Goal: Task Accomplishment & Management: Manage account settings

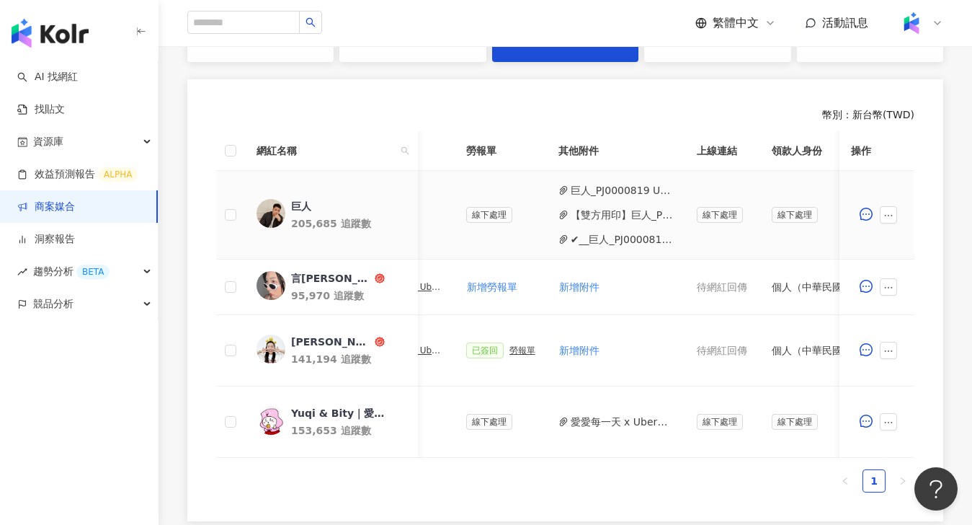
scroll to position [365, 0]
drag, startPoint x: 490, startPoint y: 280, endPoint x: 659, endPoint y: 432, distance: 227.5
click at [490, 279] on button "新增勞報單" at bounding box center [492, 286] width 52 height 29
click at [525, 287] on div "勞報單" at bounding box center [522, 286] width 26 height 10
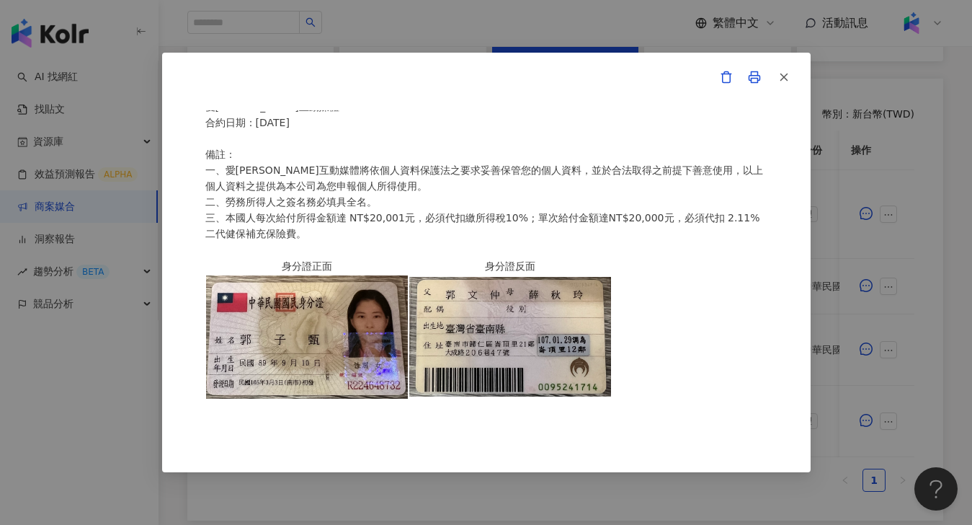
scroll to position [0, 0]
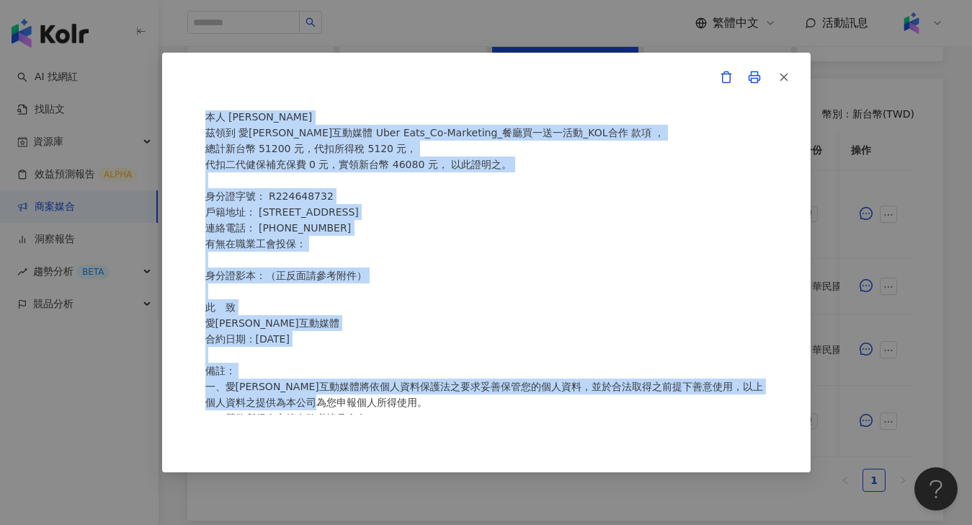
drag, startPoint x: 292, startPoint y: 195, endPoint x: 494, endPoint y: 416, distance: 299.9
click at [495, 416] on div "愛[PERSON_NAME]互動媒體 勞務所得簽收單 本人 [PERSON_NAME]領到 愛[PERSON_NAME]互動媒體 Uber Eats_Co-M…" at bounding box center [486, 262] width 648 height 419
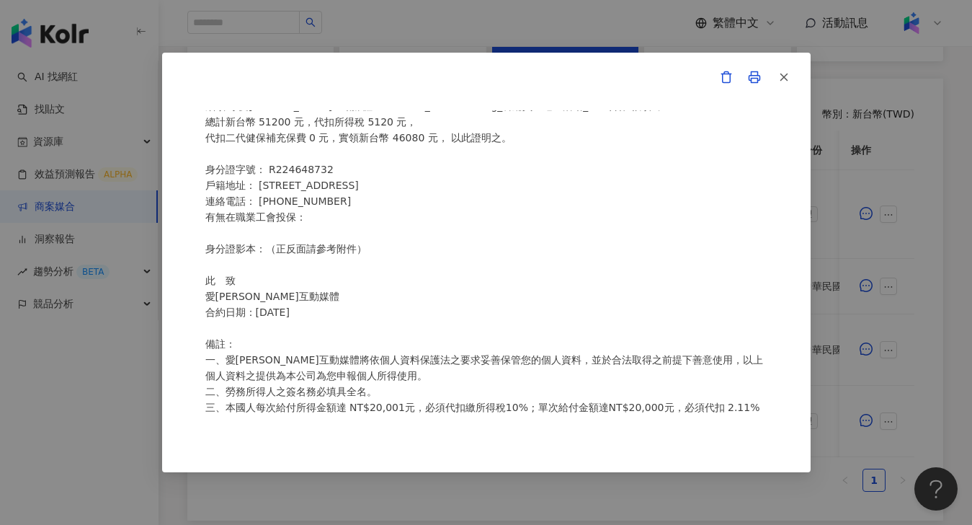
click at [479, 322] on div "愛[PERSON_NAME]互動媒體 勞務所得簽收單 本人 [PERSON_NAME]領到 愛[PERSON_NAME]互動媒體 Uber Eats_Co-M…" at bounding box center [486, 262] width 562 height 304
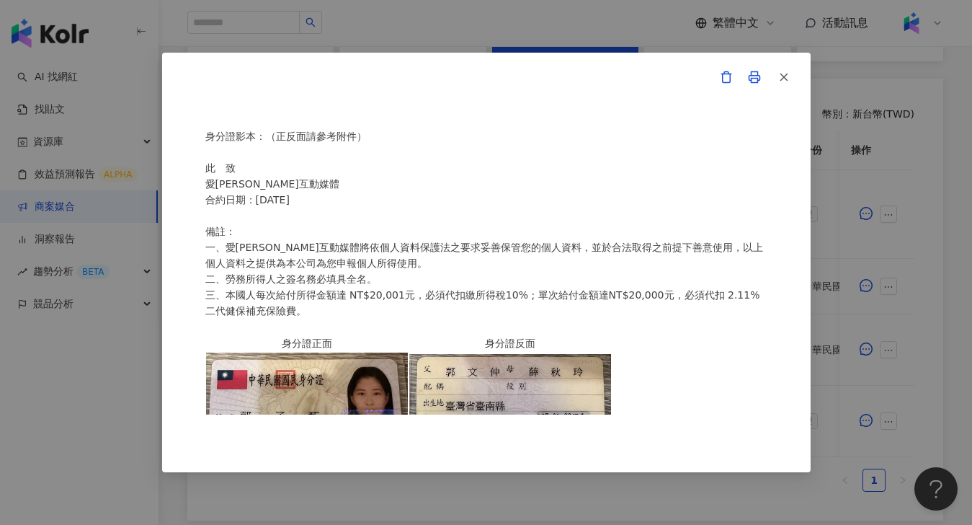
scroll to position [0, 0]
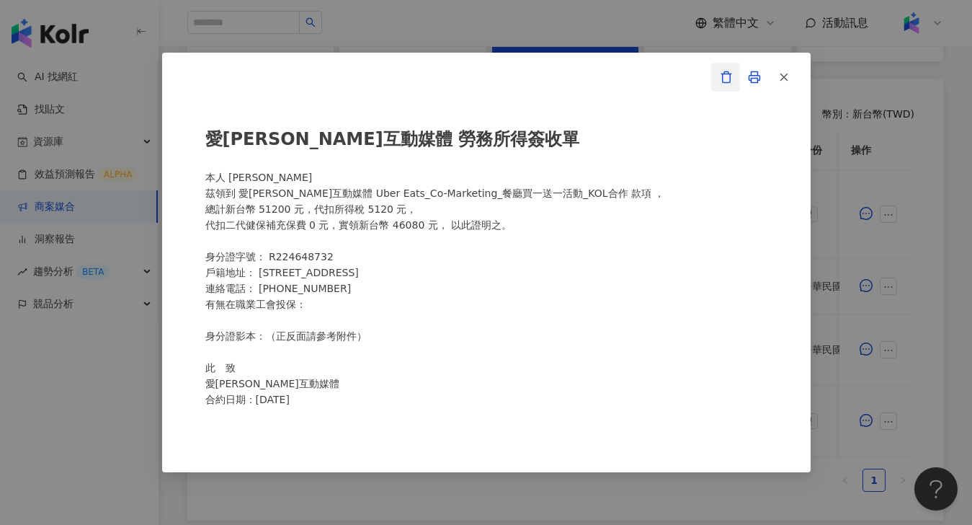
click at [724, 73] on icon "button" at bounding box center [726, 77] width 13 height 13
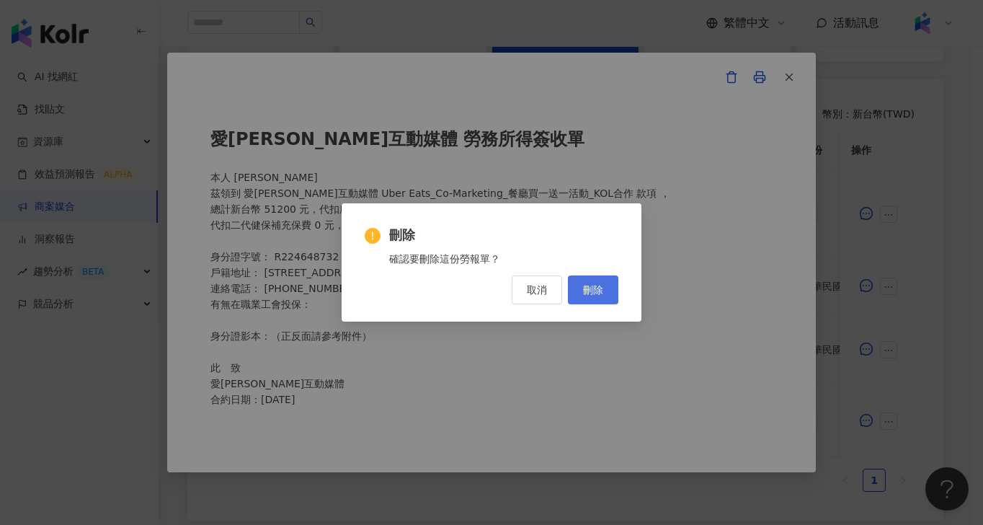
click at [607, 290] on button "刪除" at bounding box center [593, 289] width 50 height 29
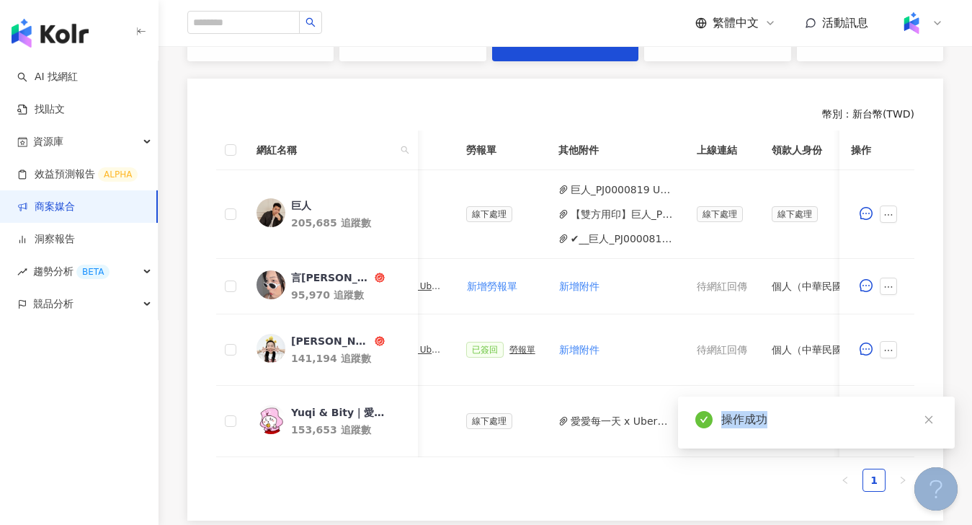
drag, startPoint x: 590, startPoint y: 456, endPoint x: 806, endPoint y: 456, distance: 216.2
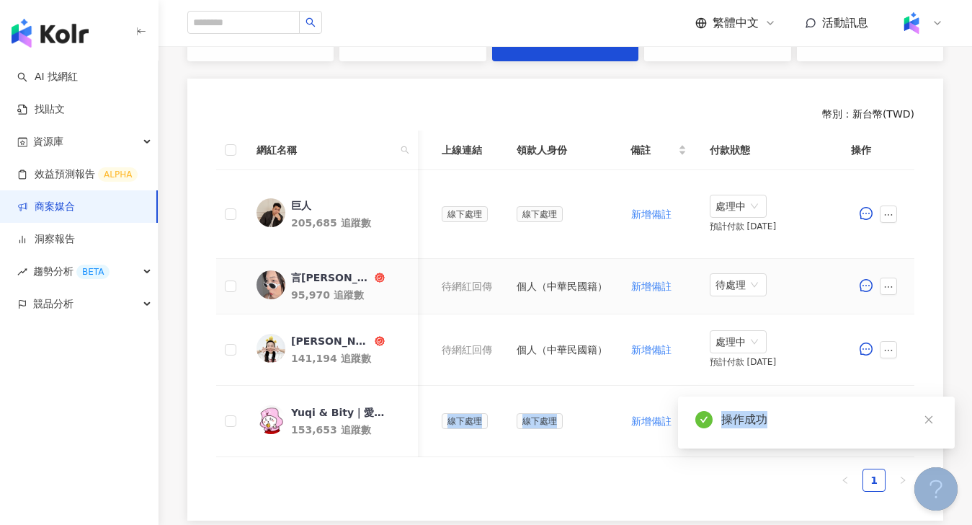
drag, startPoint x: 735, startPoint y: 280, endPoint x: 732, endPoint y: 297, distance: 17.5
click at [736, 280] on span "待處理" at bounding box center [737, 285] width 45 height 22
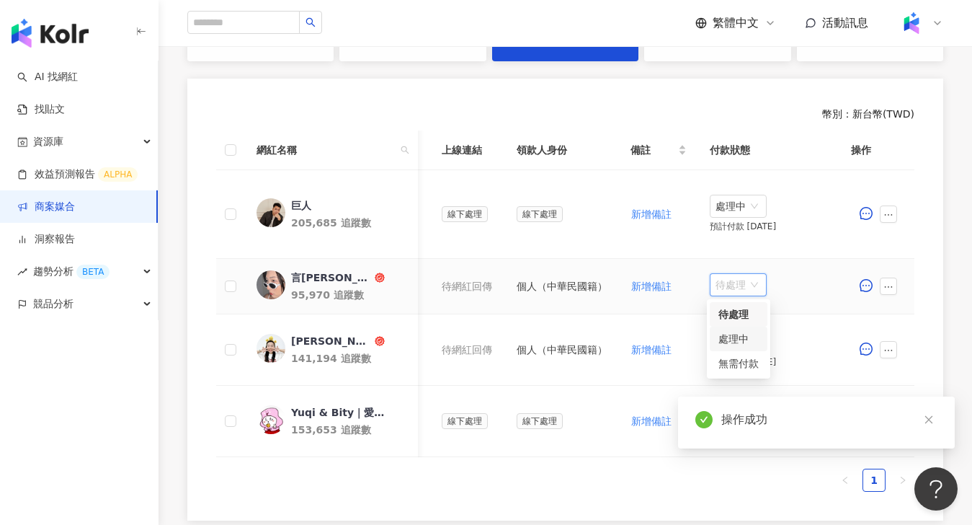
click at [739, 341] on div "處理中" at bounding box center [738, 339] width 40 height 16
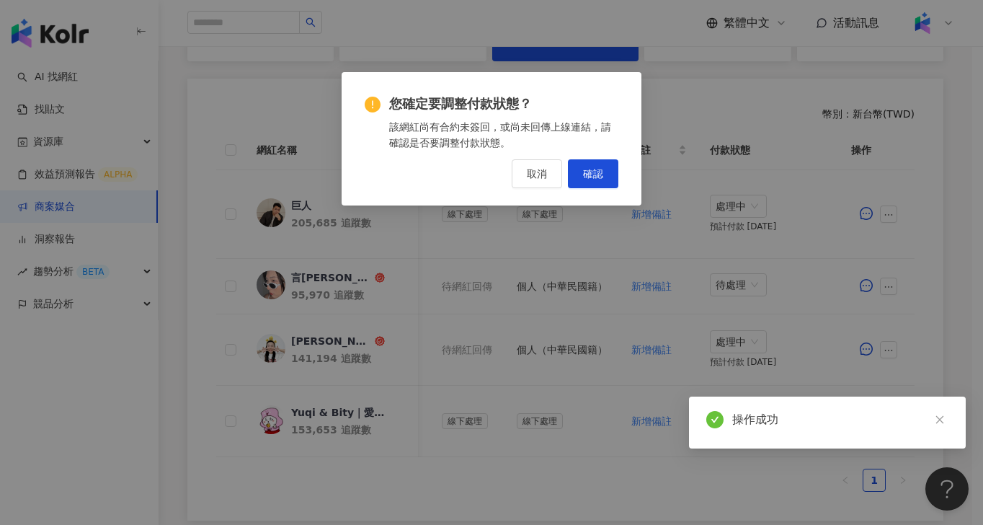
click at [619, 182] on div "您確定要調整付款狀態？ 該網紅尚有合約未簽回，或尚未回傳上線連結，請確認是否要調整付款狀態。 取消 確認" at bounding box center [492, 138] width 300 height 133
click at [613, 183] on button "確認" at bounding box center [593, 173] width 50 height 29
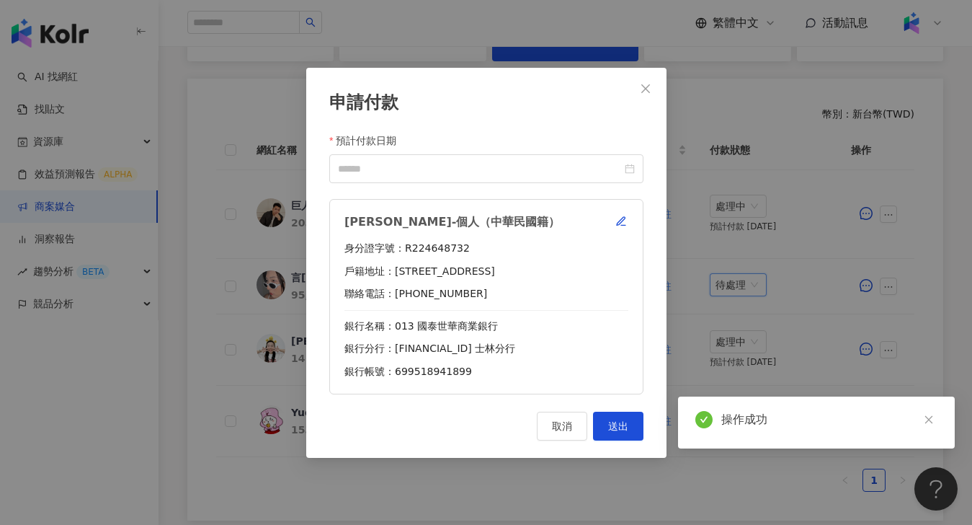
scroll to position [0, 755]
click at [507, 177] on div at bounding box center [486, 167] width 314 height 29
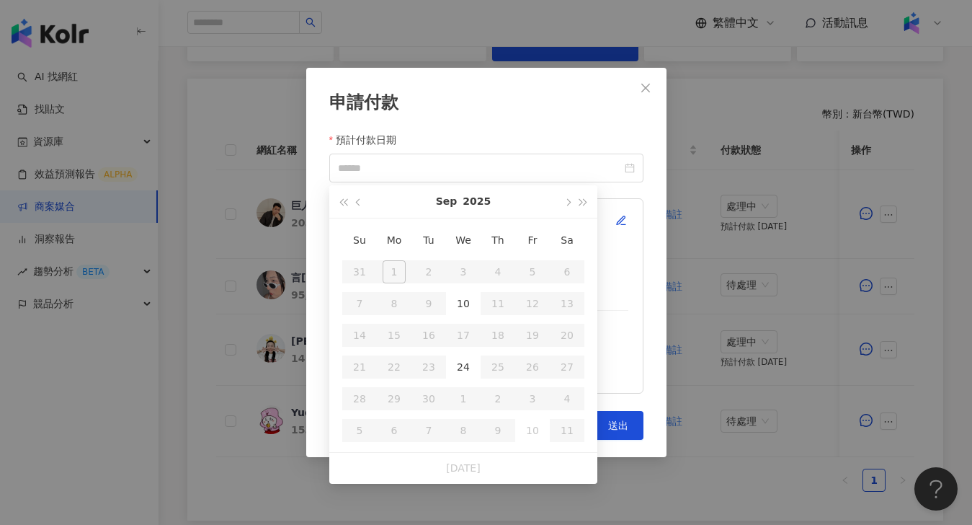
drag, startPoint x: 589, startPoint y: 136, endPoint x: 613, endPoint y: 228, distance: 95.2
click at [591, 136] on div "預計付款日期" at bounding box center [486, 143] width 314 height 22
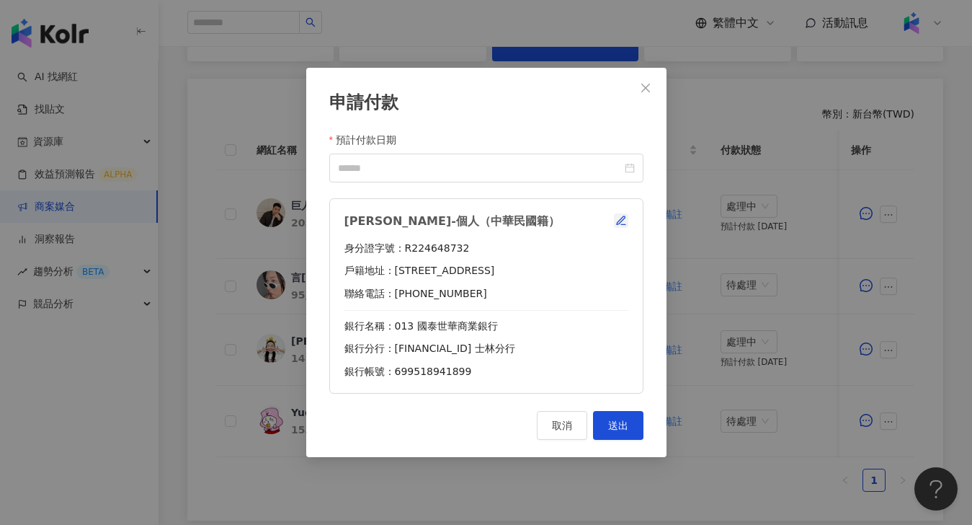
click at [624, 227] on button "button" at bounding box center [621, 220] width 14 height 14
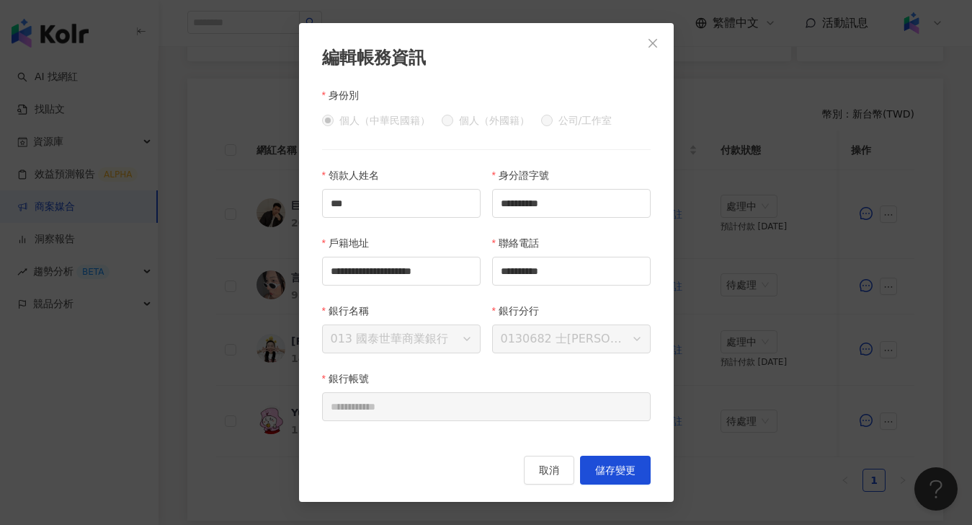
click at [653, 37] on icon "close" at bounding box center [653, 43] width 12 height 12
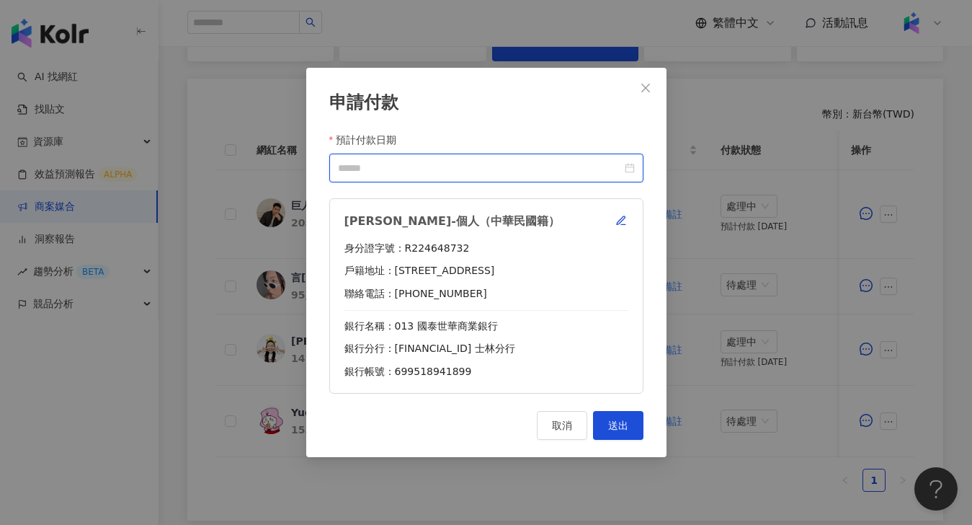
click at [511, 173] on input "預計付款日期" at bounding box center [480, 168] width 284 height 16
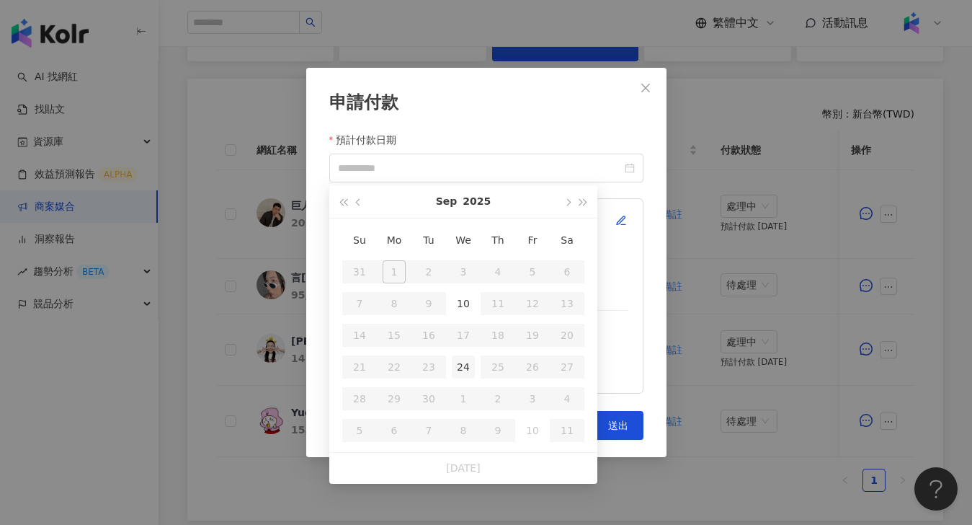
click at [458, 356] on div "24" at bounding box center [463, 366] width 23 height 23
type input "**********"
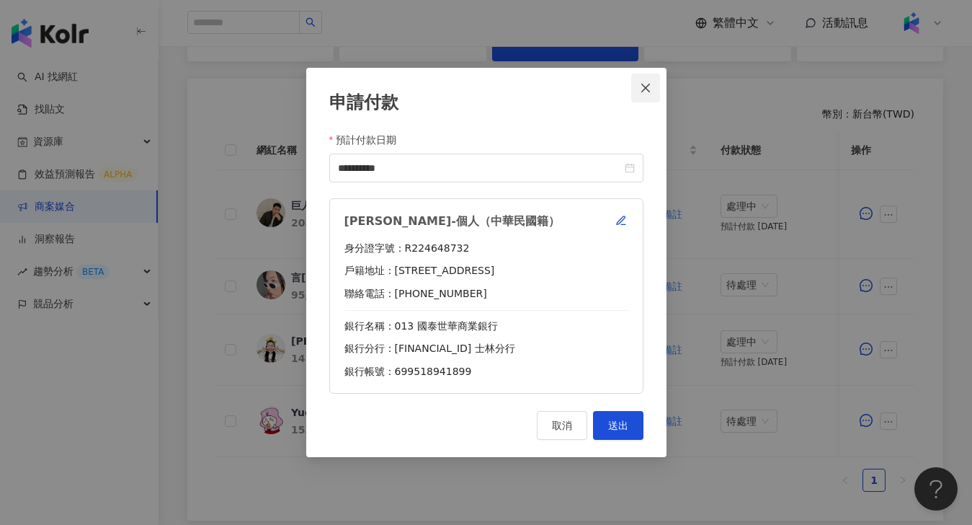
click at [642, 82] on icon "close" at bounding box center [646, 88] width 12 height 12
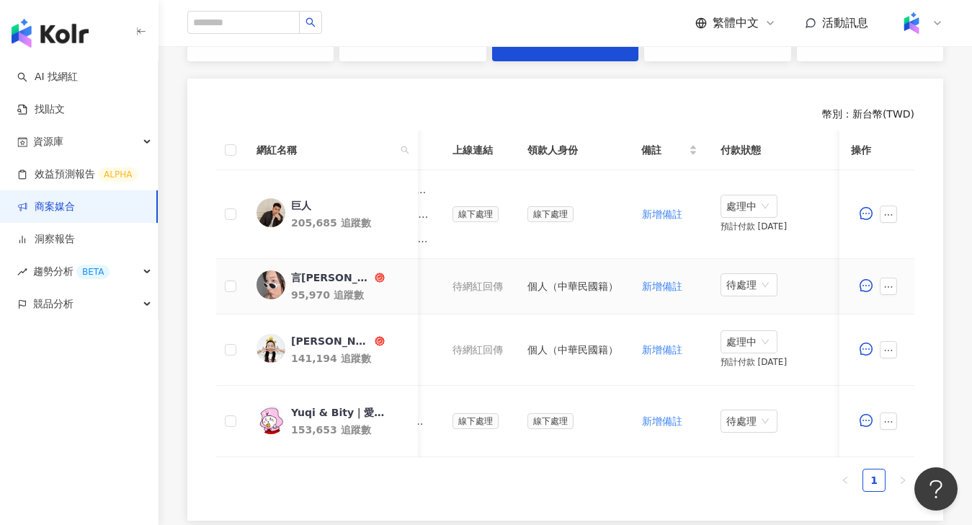
scroll to position [0, 536]
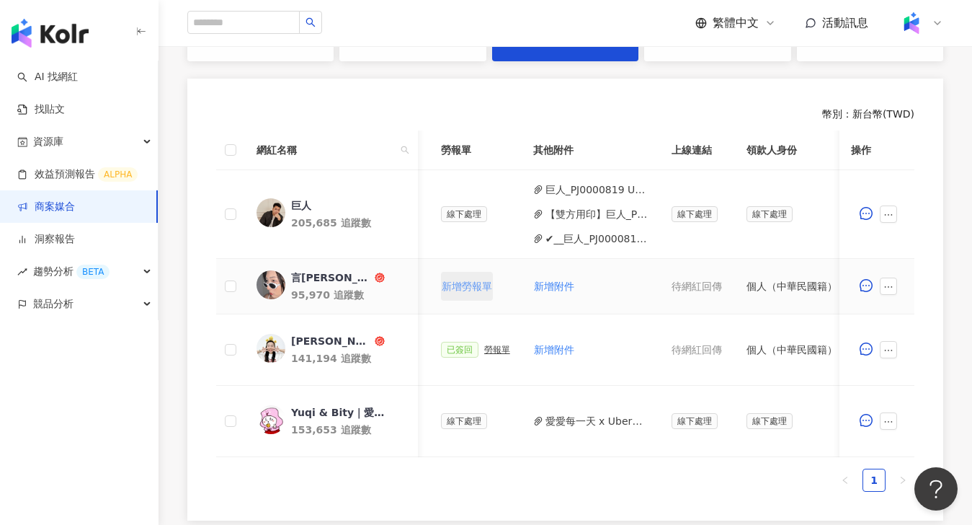
click at [473, 275] on button "新增勞報單" at bounding box center [467, 286] width 52 height 29
click at [484, 288] on div "勞報單" at bounding box center [497, 286] width 26 height 10
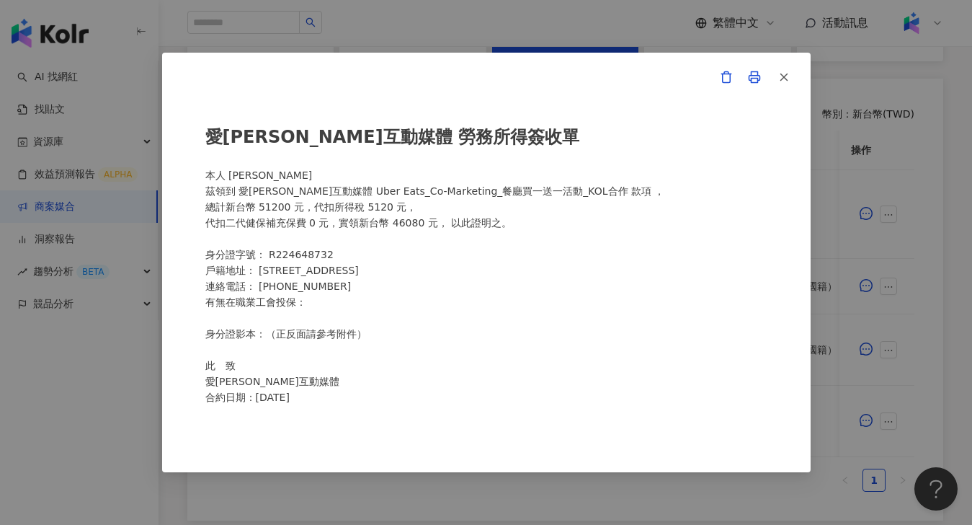
scroll to position [3, 0]
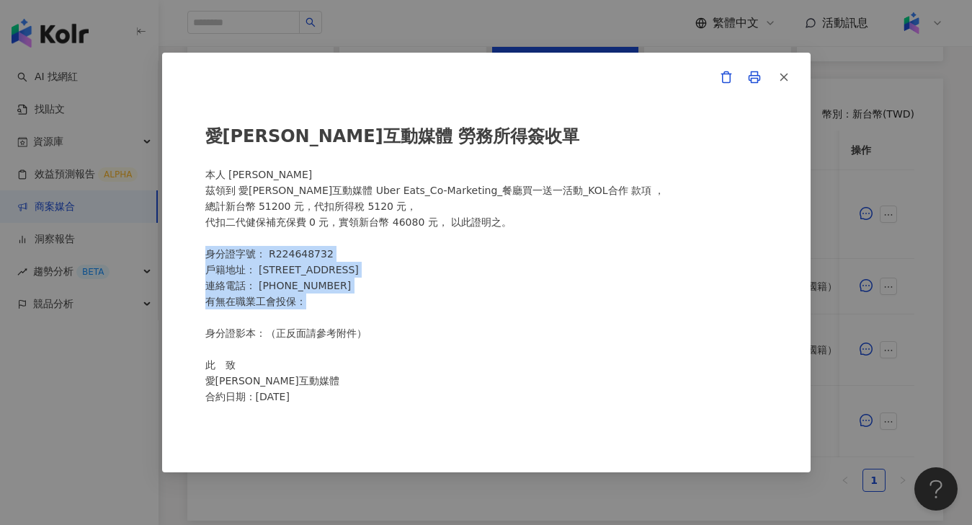
drag, startPoint x: 214, startPoint y: 249, endPoint x: 521, endPoint y: 308, distance: 312.6
click at [377, 308] on div "愛[PERSON_NAME]互動媒體 勞務所得簽收單 本人 [PERSON_NAME]領到 愛[PERSON_NAME]互動媒體 Uber Eats_Co-M…" at bounding box center [486, 262] width 562 height 304
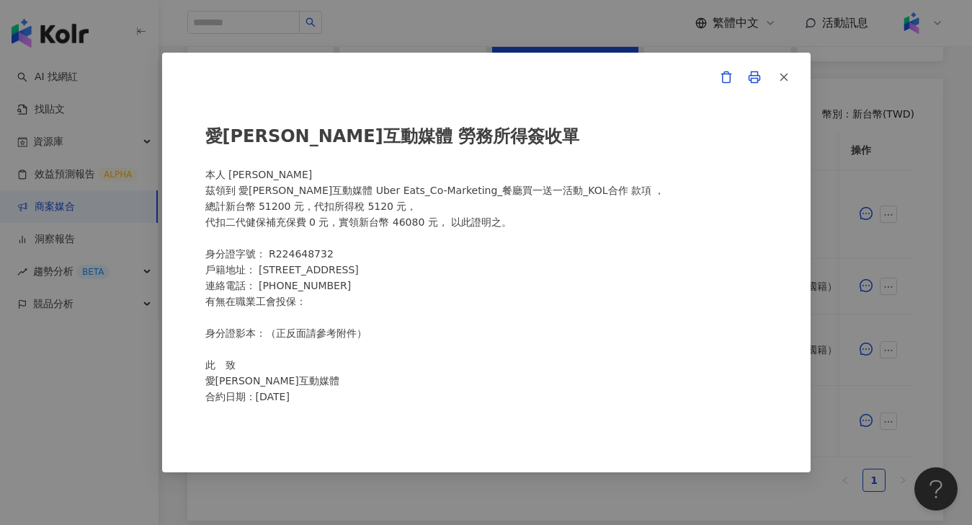
click at [501, 200] on div "愛[PERSON_NAME]互動媒體 勞務所得簽收單 本人 [PERSON_NAME]領到 愛[PERSON_NAME]互動媒體 Uber Eats_Co-M…" at bounding box center [486, 262] width 562 height 304
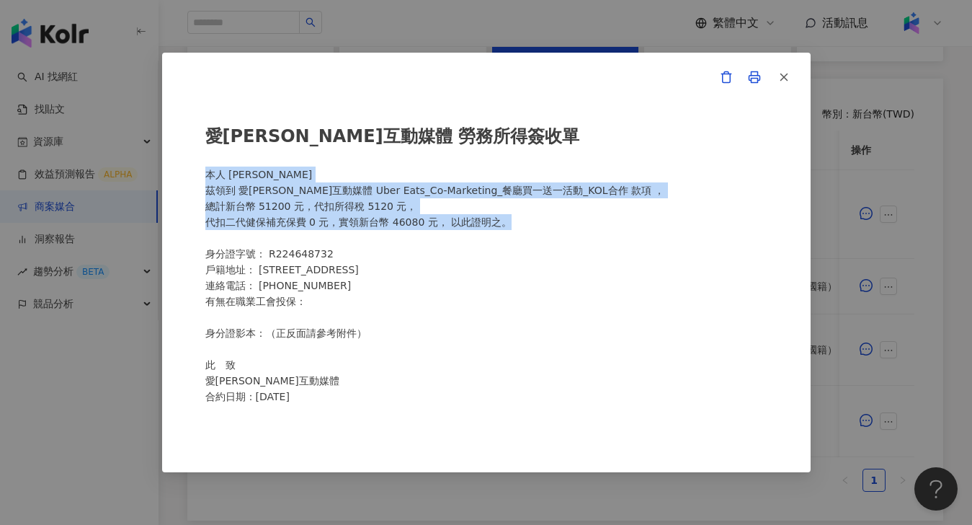
drag, startPoint x: 530, startPoint y: 223, endPoint x: 196, endPoint y: 167, distance: 338.9
click at [196, 167] on div "愛[PERSON_NAME]互動媒體 勞務所得簽收單 本人 [PERSON_NAME]領到 愛[PERSON_NAME]互動媒體 Uber Eats_Co-M…" at bounding box center [486, 262] width 648 height 419
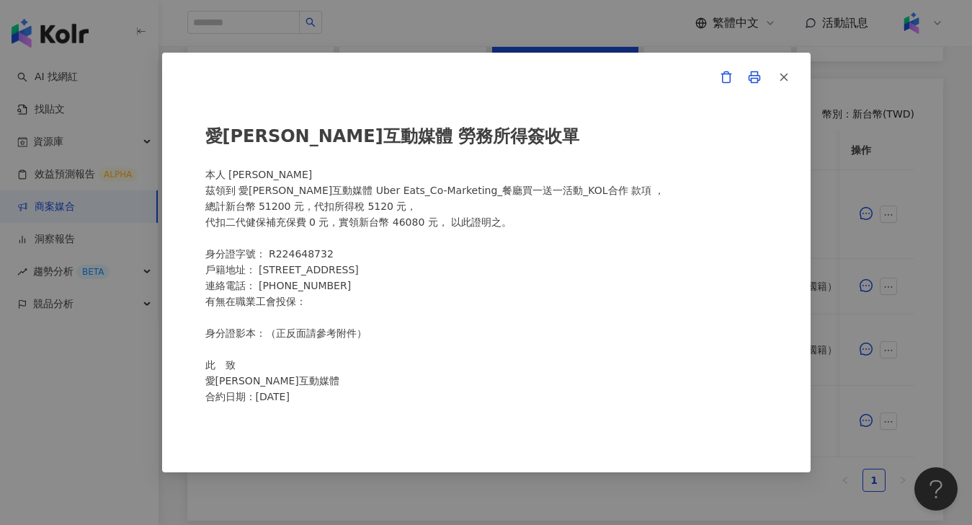
click at [574, 354] on div "愛[PERSON_NAME]互動媒體 勞務所得簽收單 本人 [PERSON_NAME]領到 愛[PERSON_NAME]互動媒體 Uber Eats_Co-M…" at bounding box center [486, 262] width 562 height 304
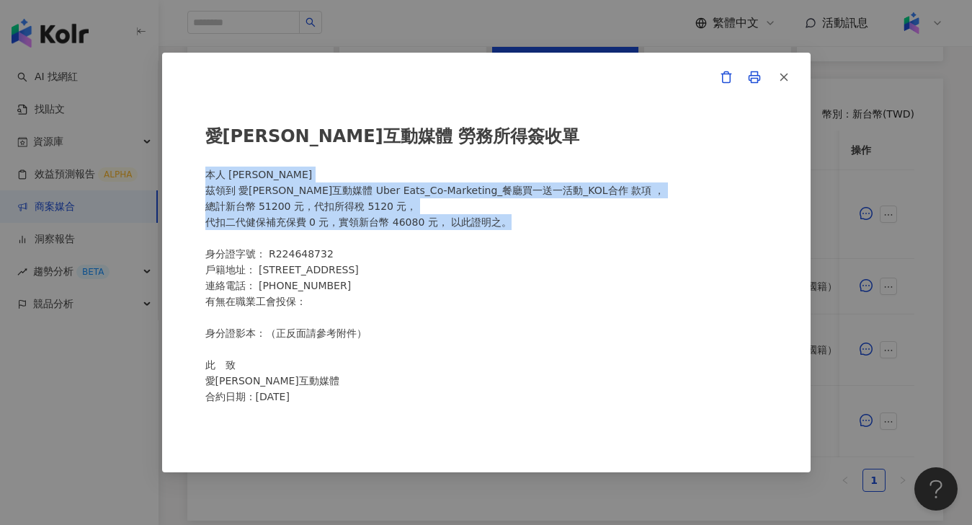
drag, startPoint x: 525, startPoint y: 223, endPoint x: 199, endPoint y: 177, distance: 329.0
click at [199, 177] on div "愛[PERSON_NAME]互動媒體 勞務所得簽收單 本人 [PERSON_NAME]領到 愛[PERSON_NAME]互動媒體 Uber Eats_Co-M…" at bounding box center [486, 262] width 648 height 419
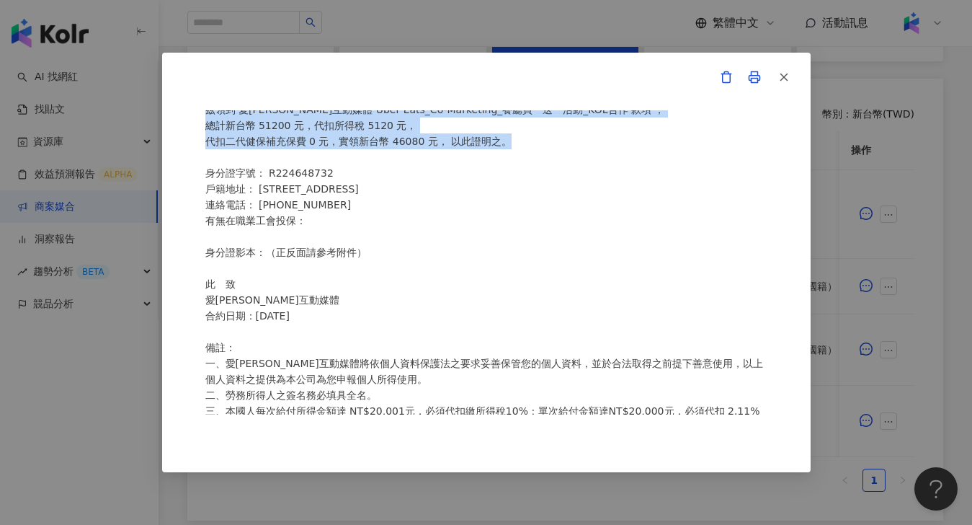
scroll to position [96, 0]
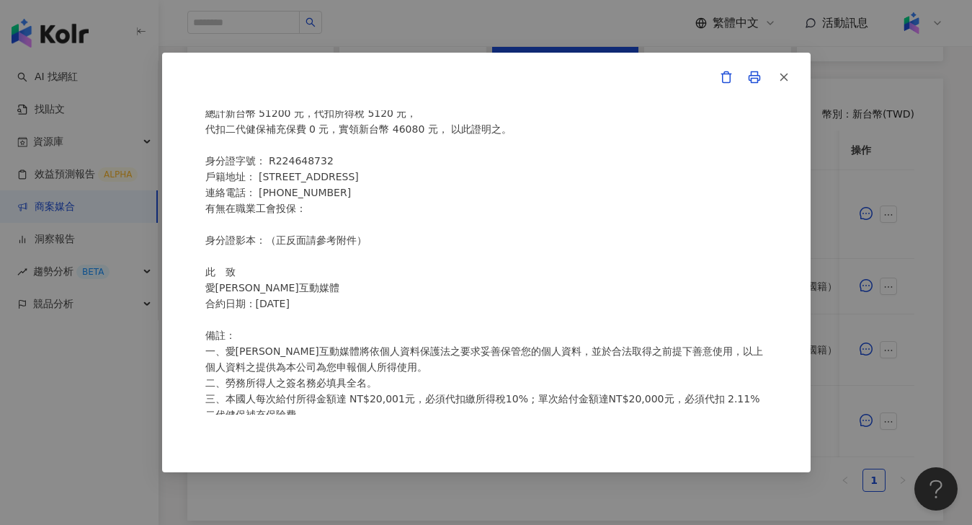
drag, startPoint x: 316, startPoint y: 235, endPoint x: 331, endPoint y: 219, distance: 21.9
click at [316, 235] on div "愛[PERSON_NAME]互動媒體 勞務所得簽收單 本人 [PERSON_NAME]領到 愛[PERSON_NAME]互動媒體 Uber Eats_Co-M…" at bounding box center [486, 262] width 562 height 304
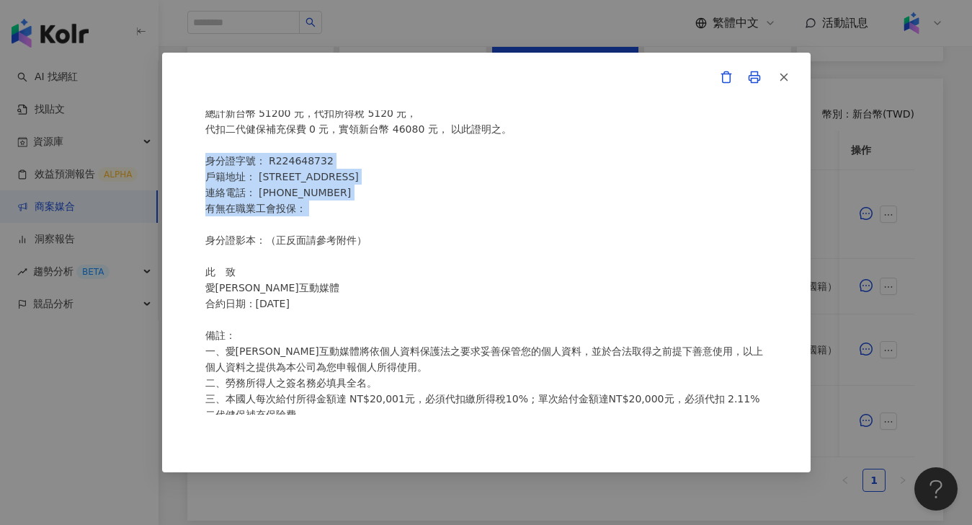
drag, startPoint x: 339, startPoint y: 215, endPoint x: 195, endPoint y: 156, distance: 156.4
click at [195, 156] on div "愛[PERSON_NAME]互動媒體 勞務所得簽收單 本人 [PERSON_NAME]領到 愛[PERSON_NAME]互動媒體 Uber Eats_Co-M…" at bounding box center [486, 262] width 648 height 419
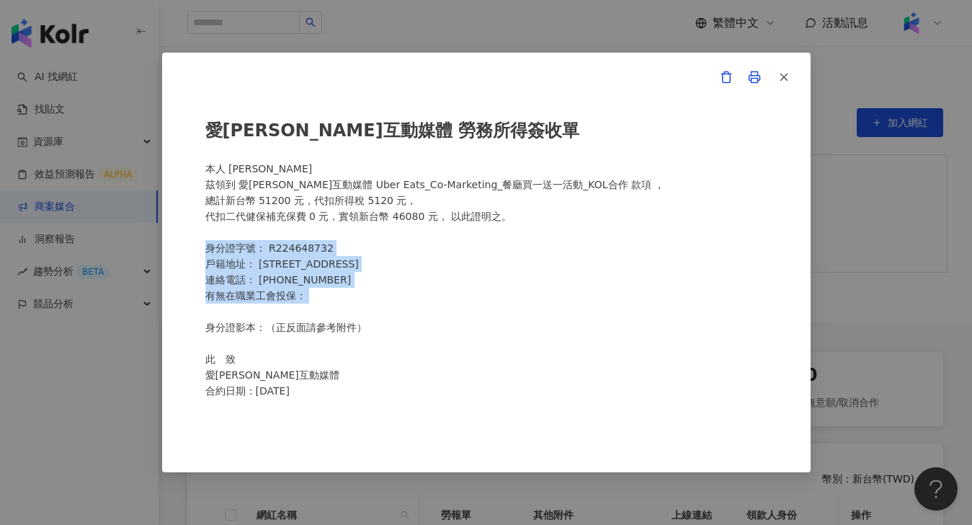
scroll to position [0, 0]
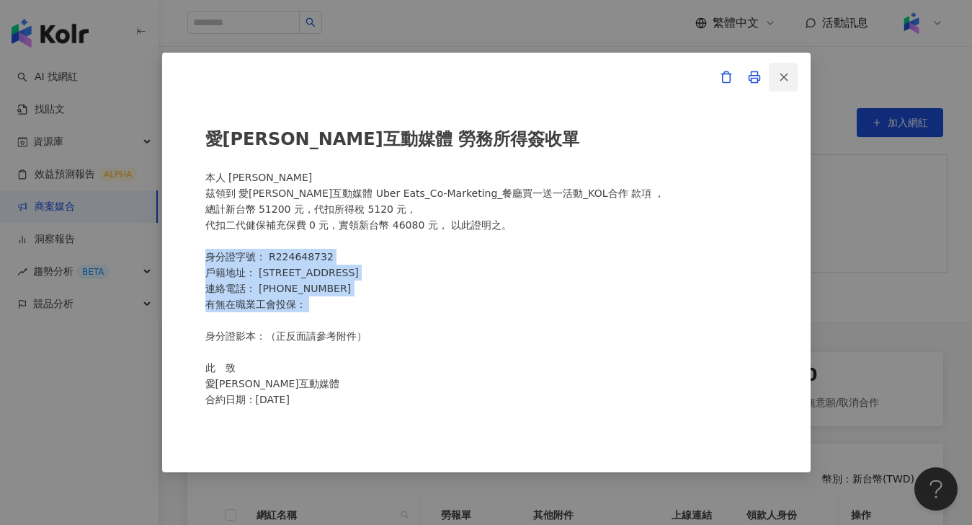
click at [790, 79] on button "button" at bounding box center [783, 77] width 29 height 29
